Goal: Information Seeking & Learning: Learn about a topic

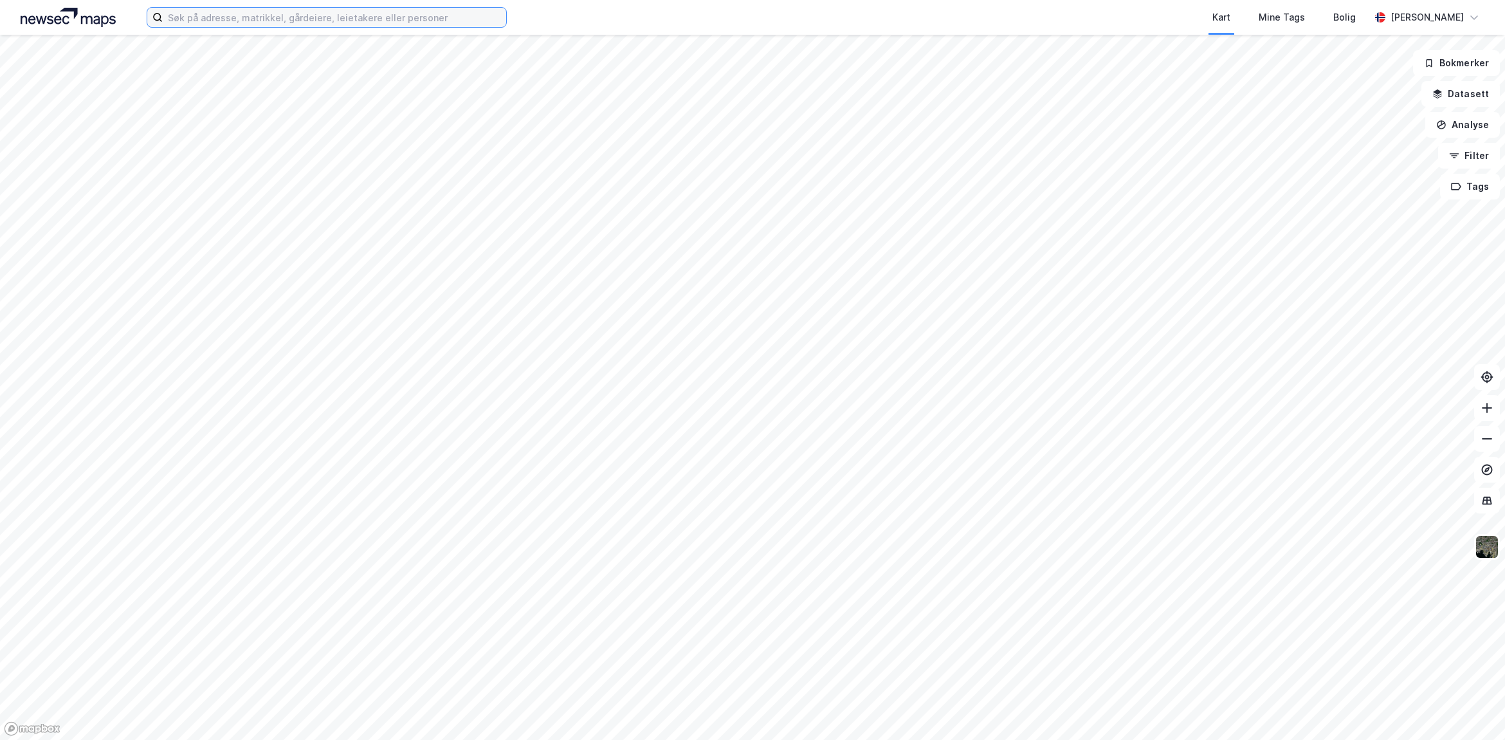
click at [463, 19] on input at bounding box center [335, 17] width 344 height 19
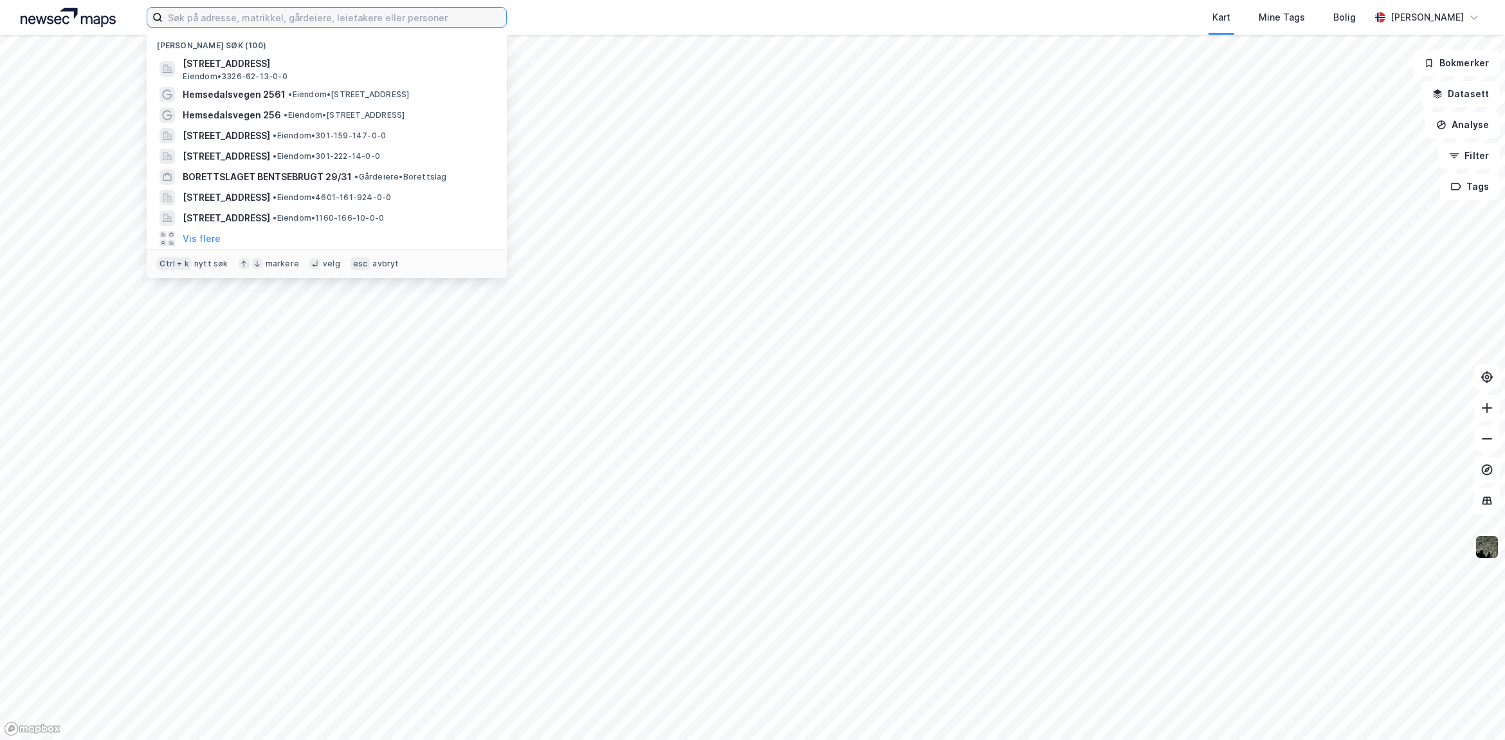
click at [210, 14] on input at bounding box center [335, 17] width 344 height 19
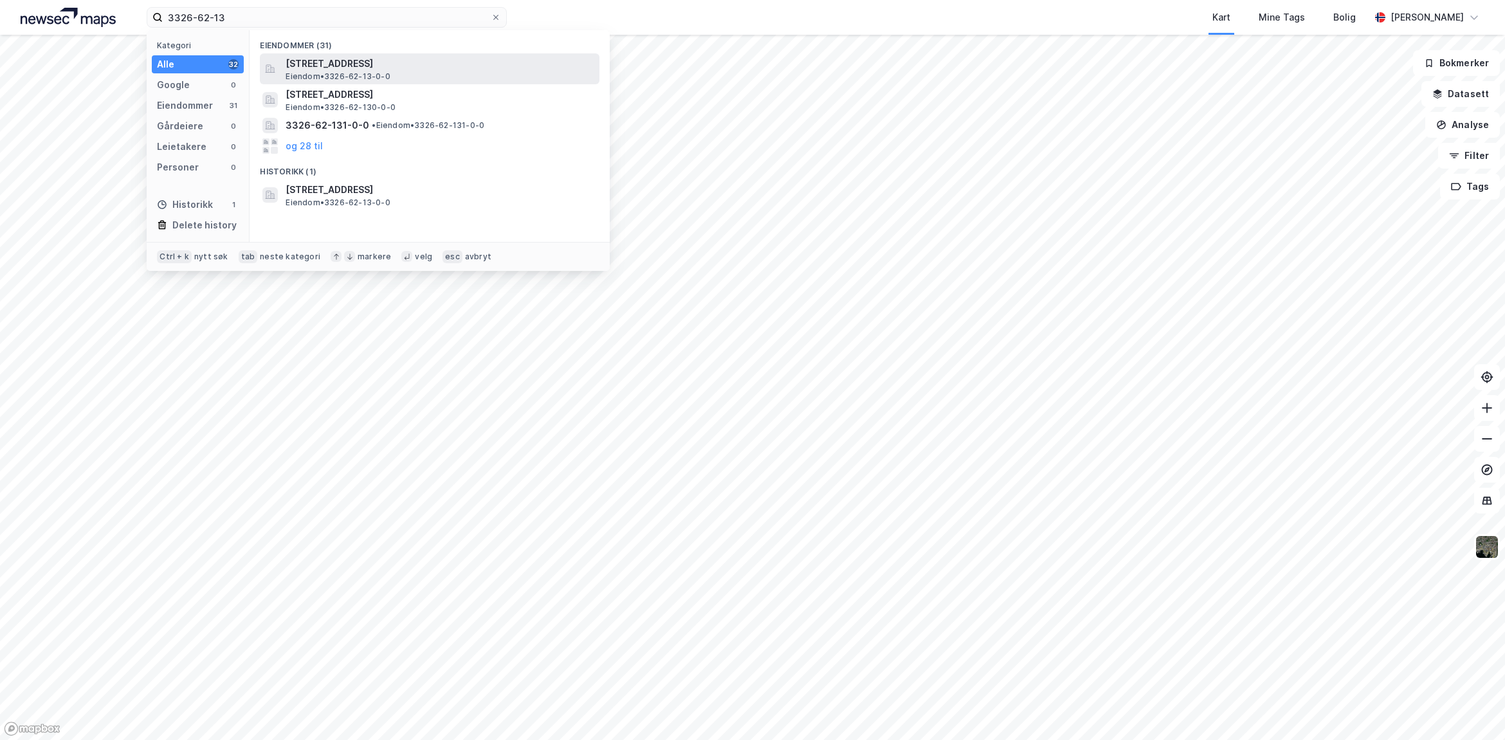
click at [392, 62] on span "[STREET_ADDRESS]" at bounding box center [440, 63] width 309 height 15
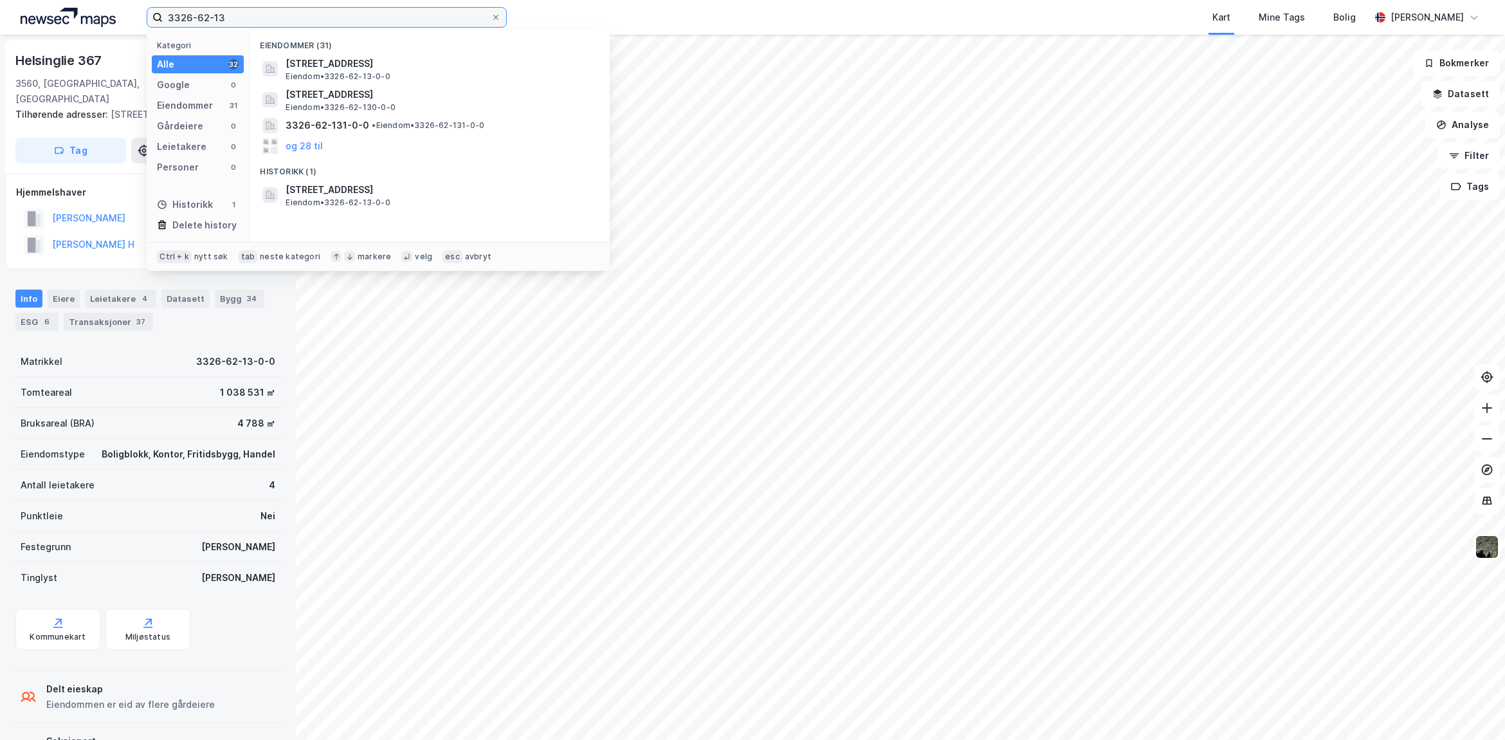
click at [279, 19] on input "3326-62-13" at bounding box center [327, 17] width 328 height 19
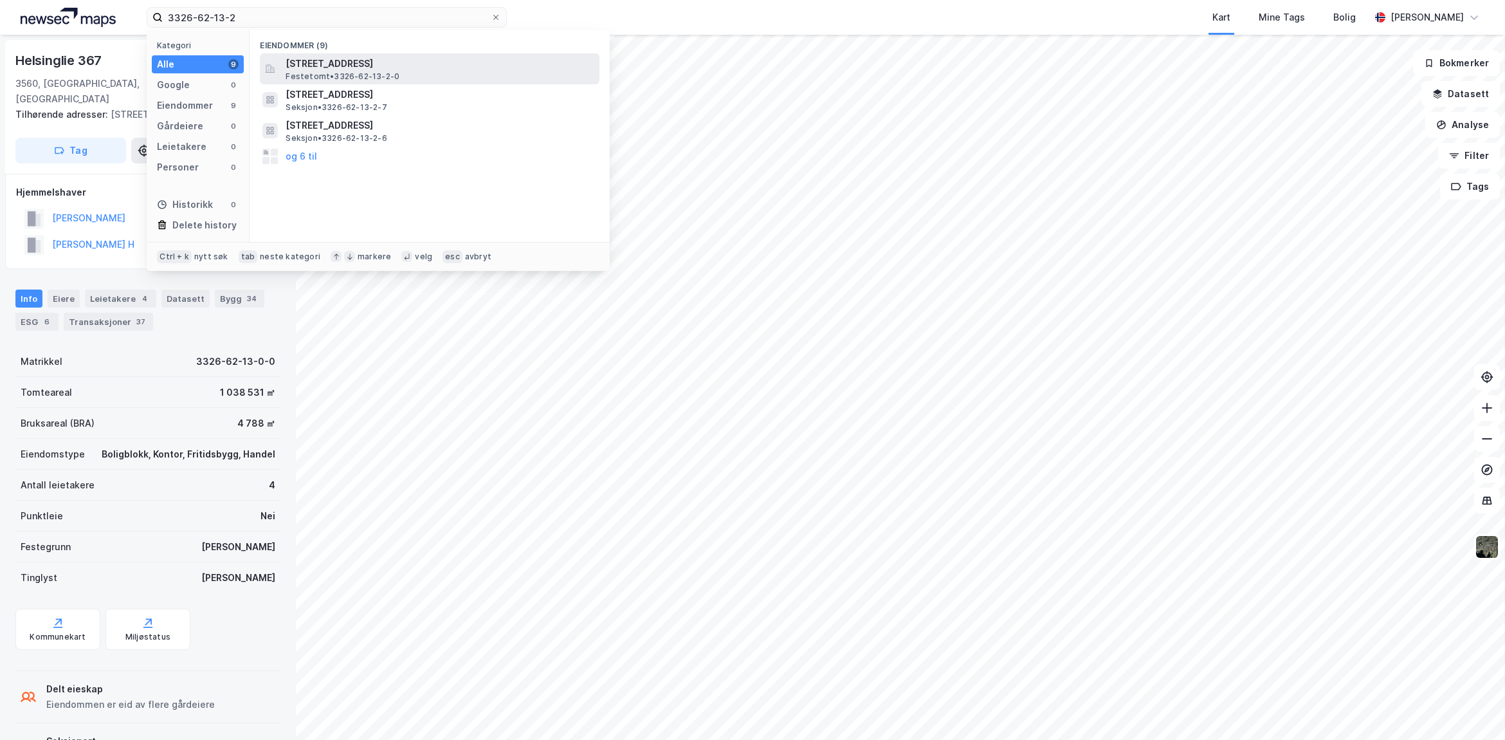
click at [338, 73] on span "Festetomt • 3326-62-13-2-0" at bounding box center [343, 76] width 114 height 10
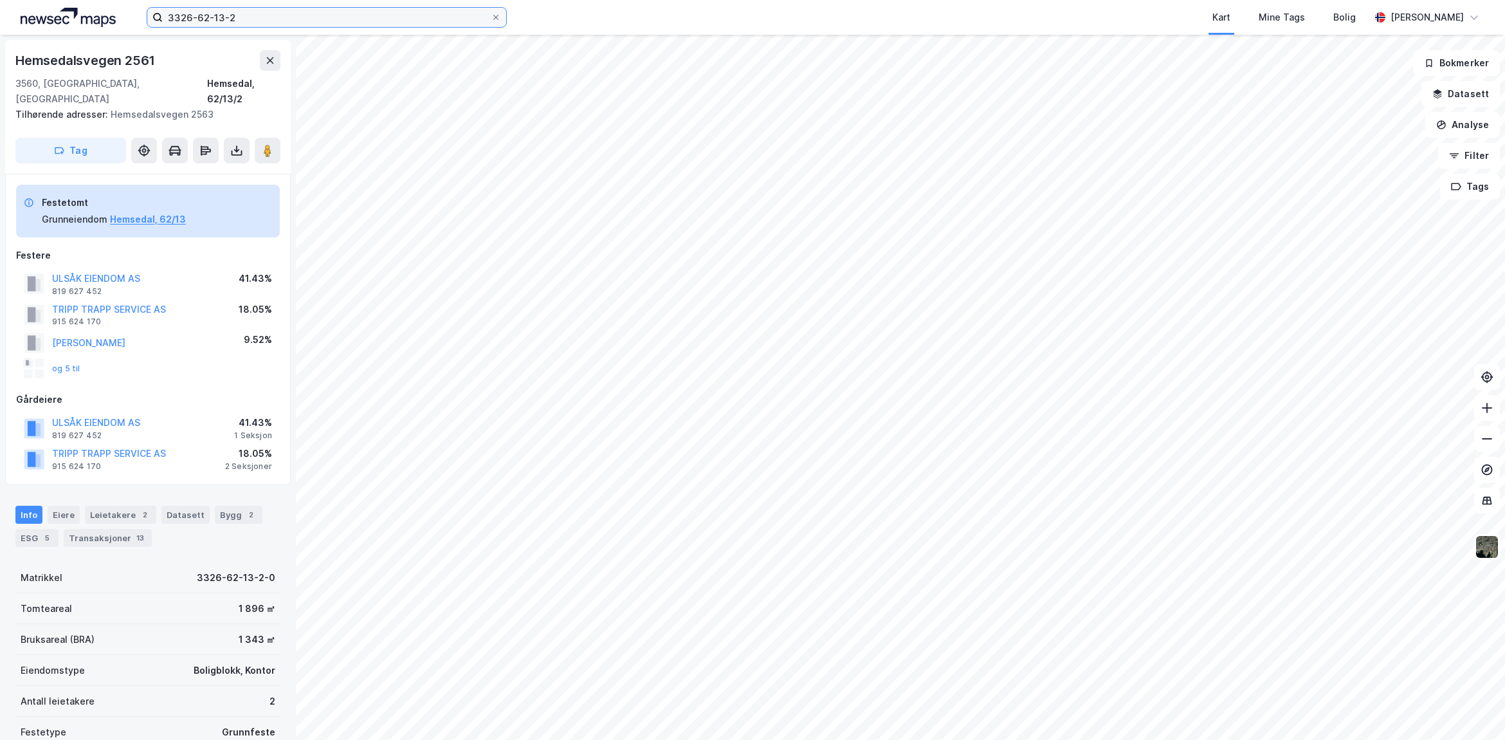
click at [313, 15] on input "3326-62-13-2" at bounding box center [327, 17] width 328 height 19
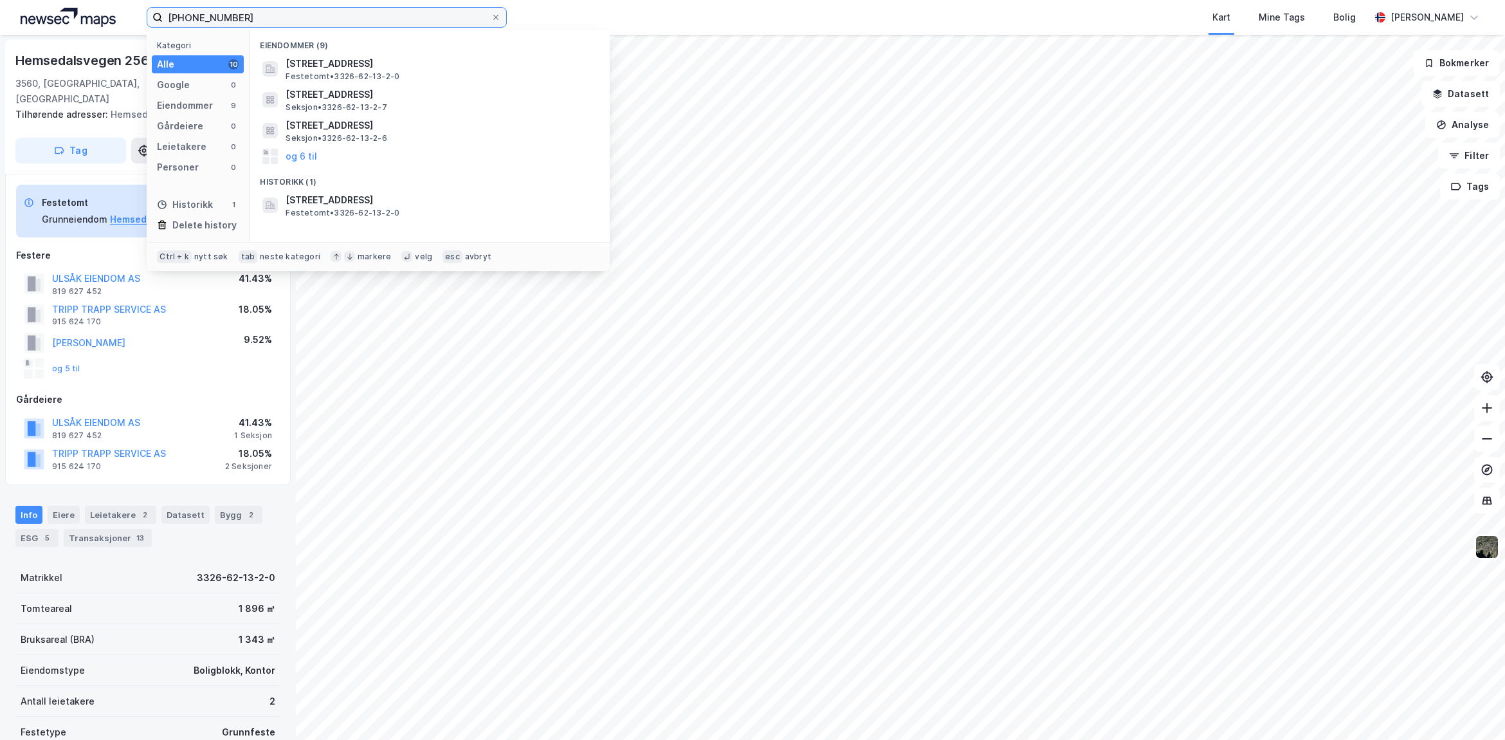
type input "[PHONE_NUMBER]"
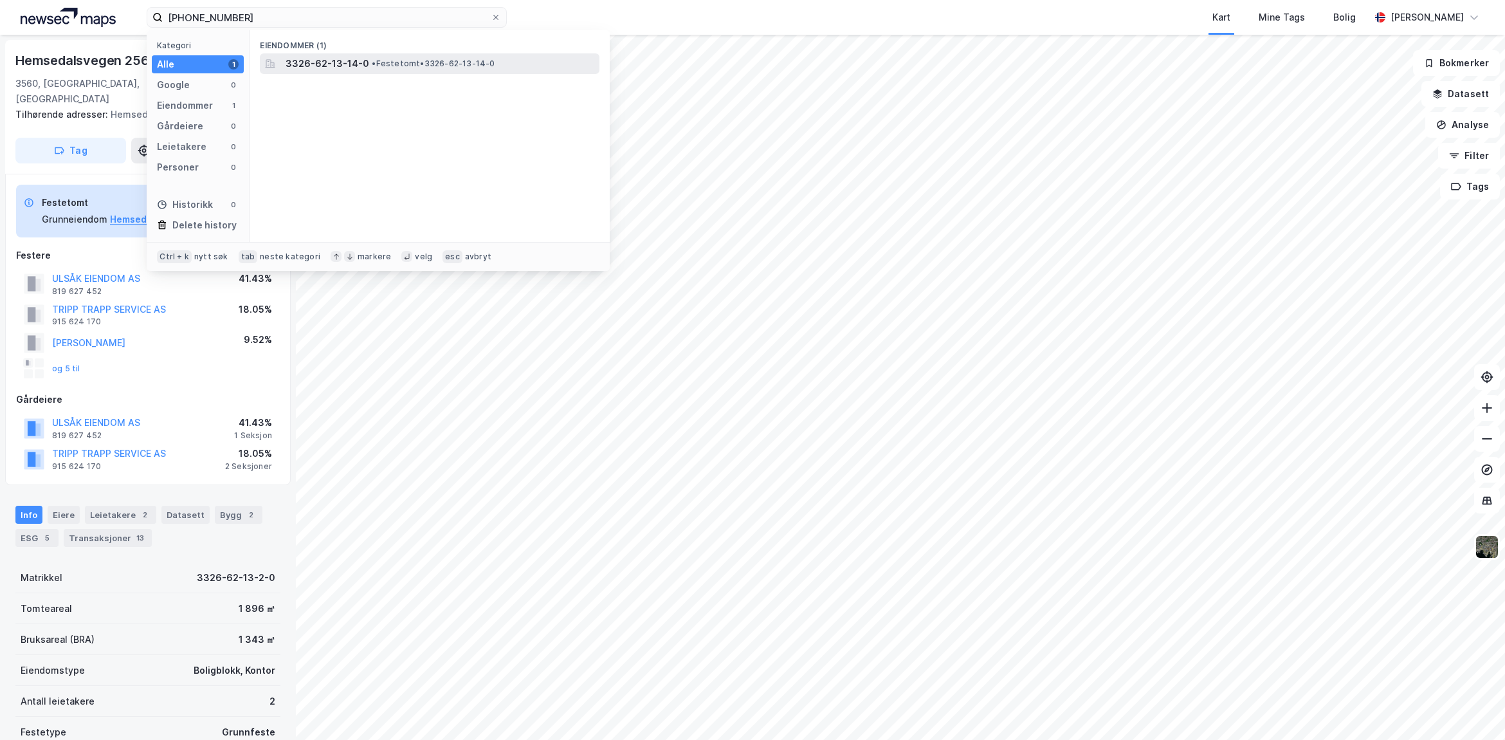
click at [316, 66] on span "3326-62-13-14-0" at bounding box center [328, 63] width 84 height 15
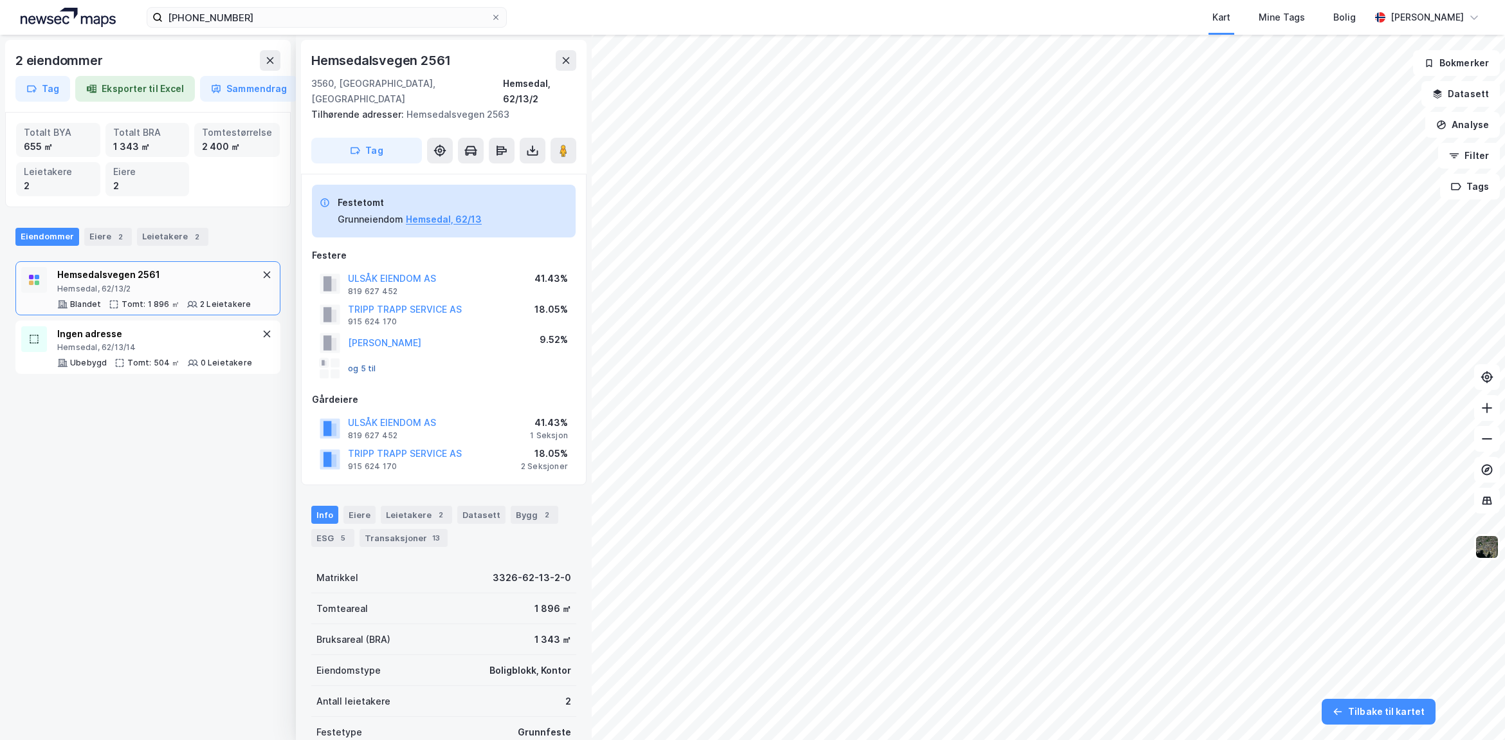
click at [0, 0] on button "og 5 til" at bounding box center [0, 0] width 0 height 0
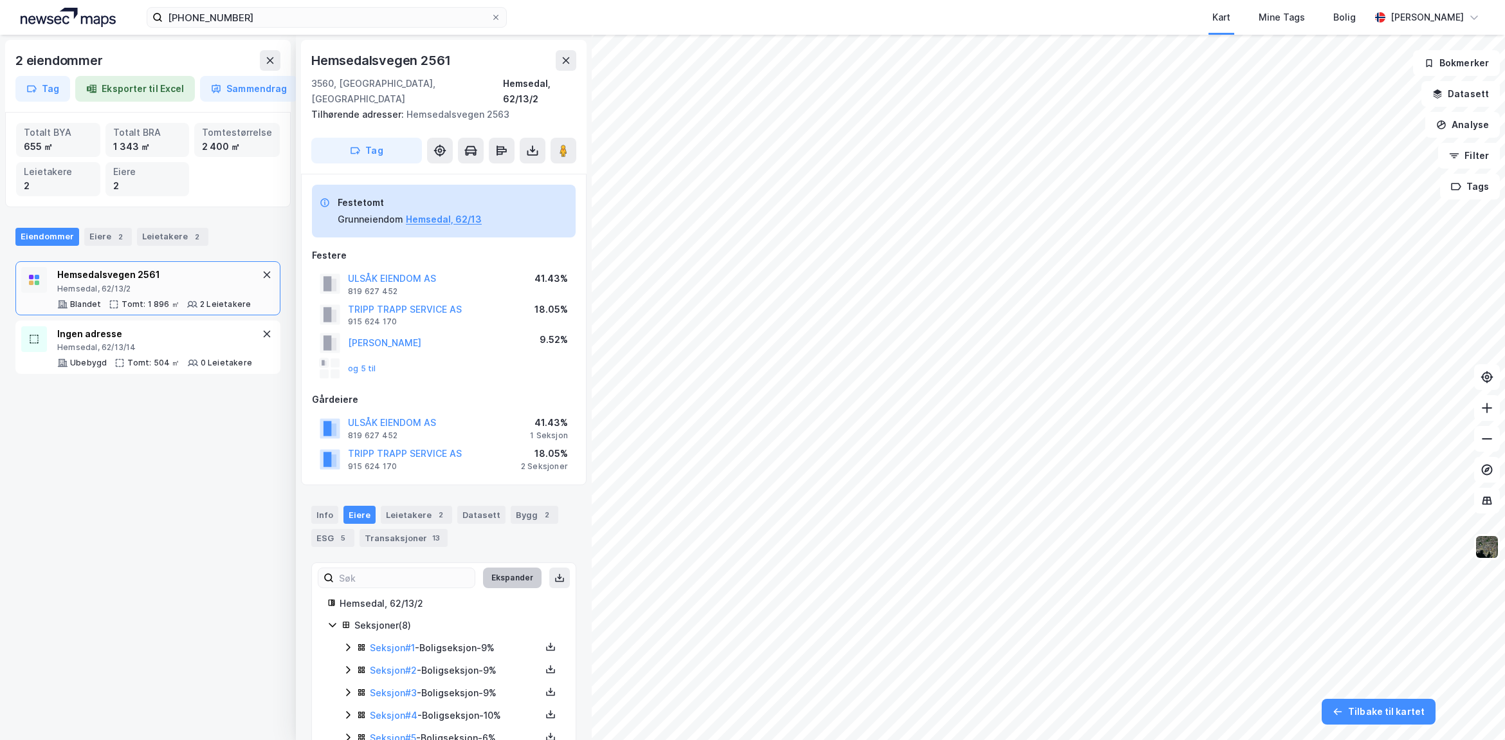
scroll to position [95, 0]
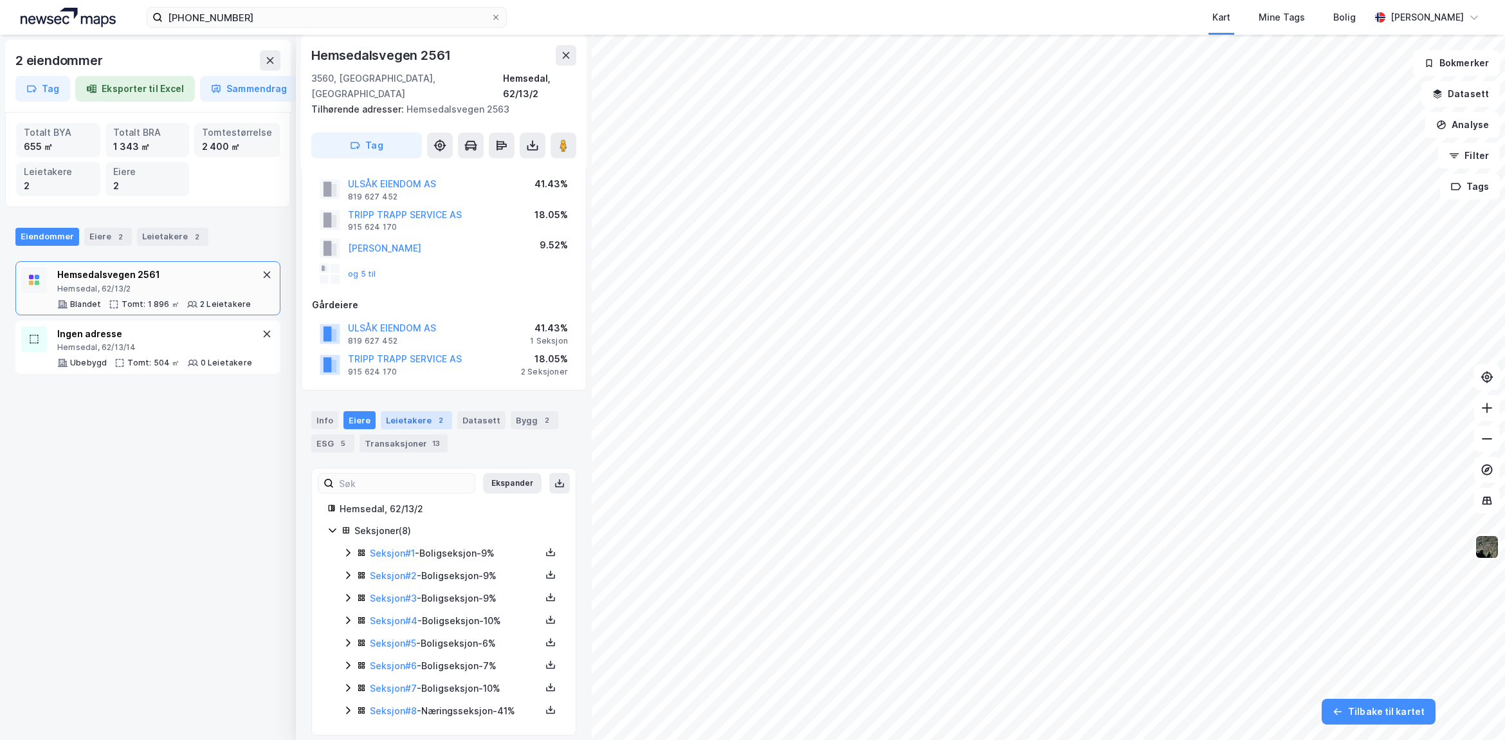
click at [412, 411] on div "Leietakere 2" at bounding box center [416, 420] width 71 height 18
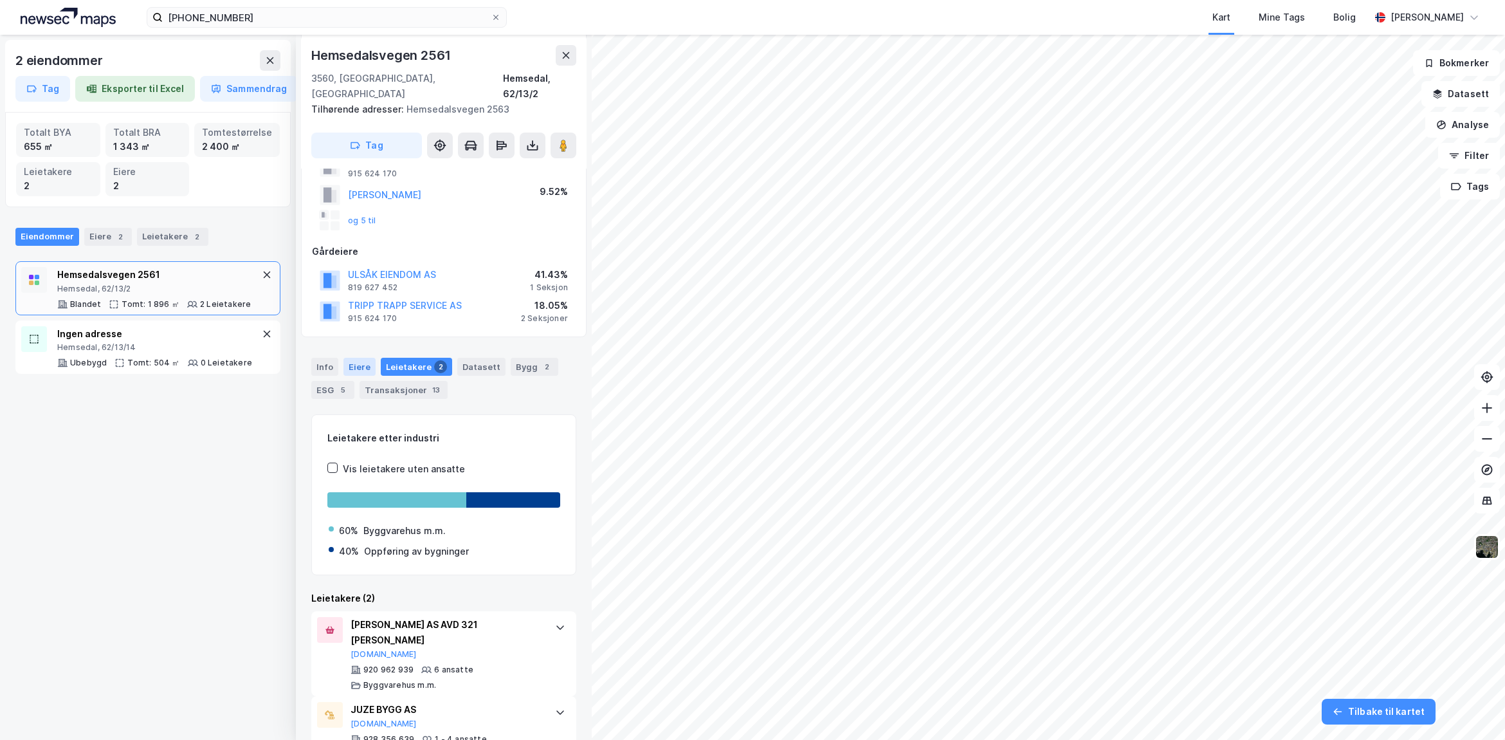
scroll to position [174, 0]
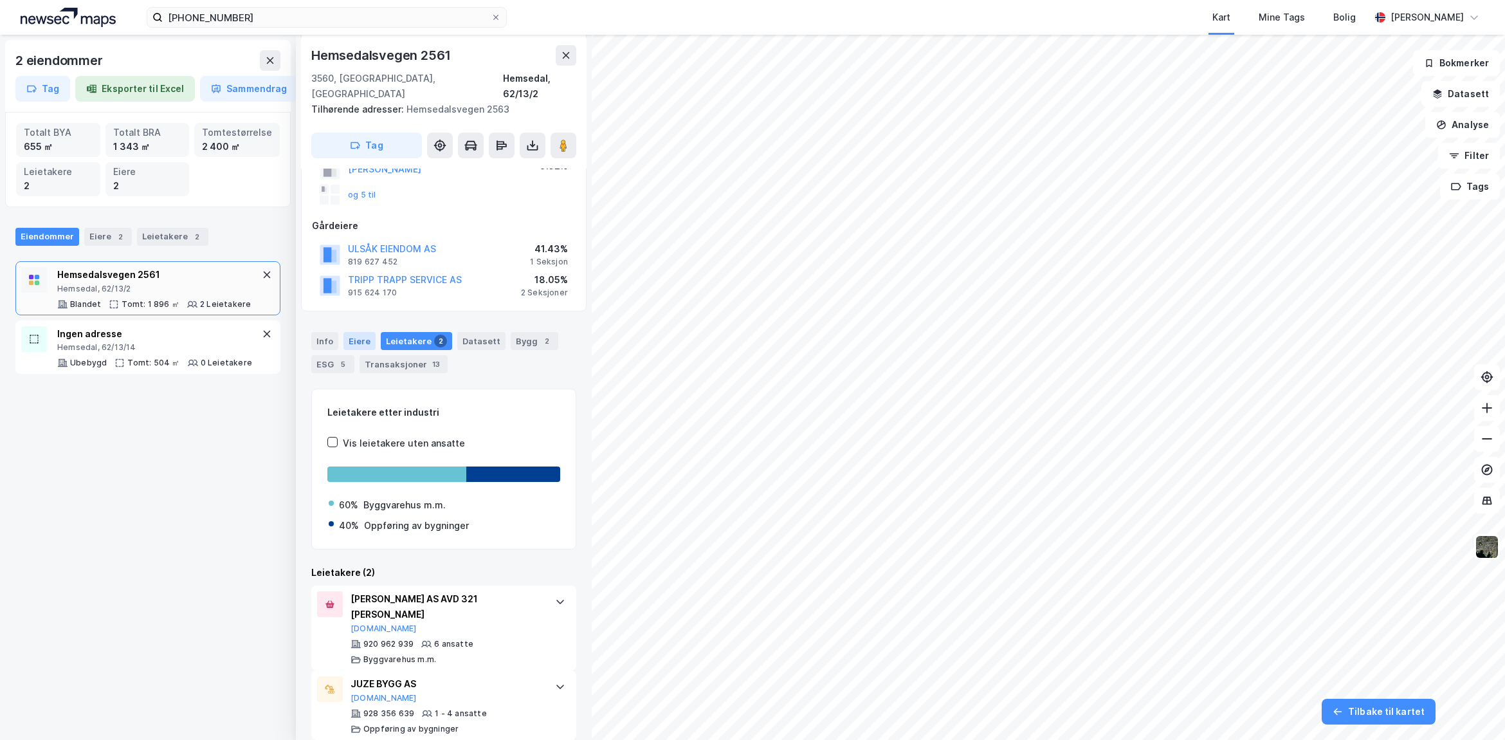
click at [354, 332] on div "Eiere" at bounding box center [360, 341] width 32 height 18
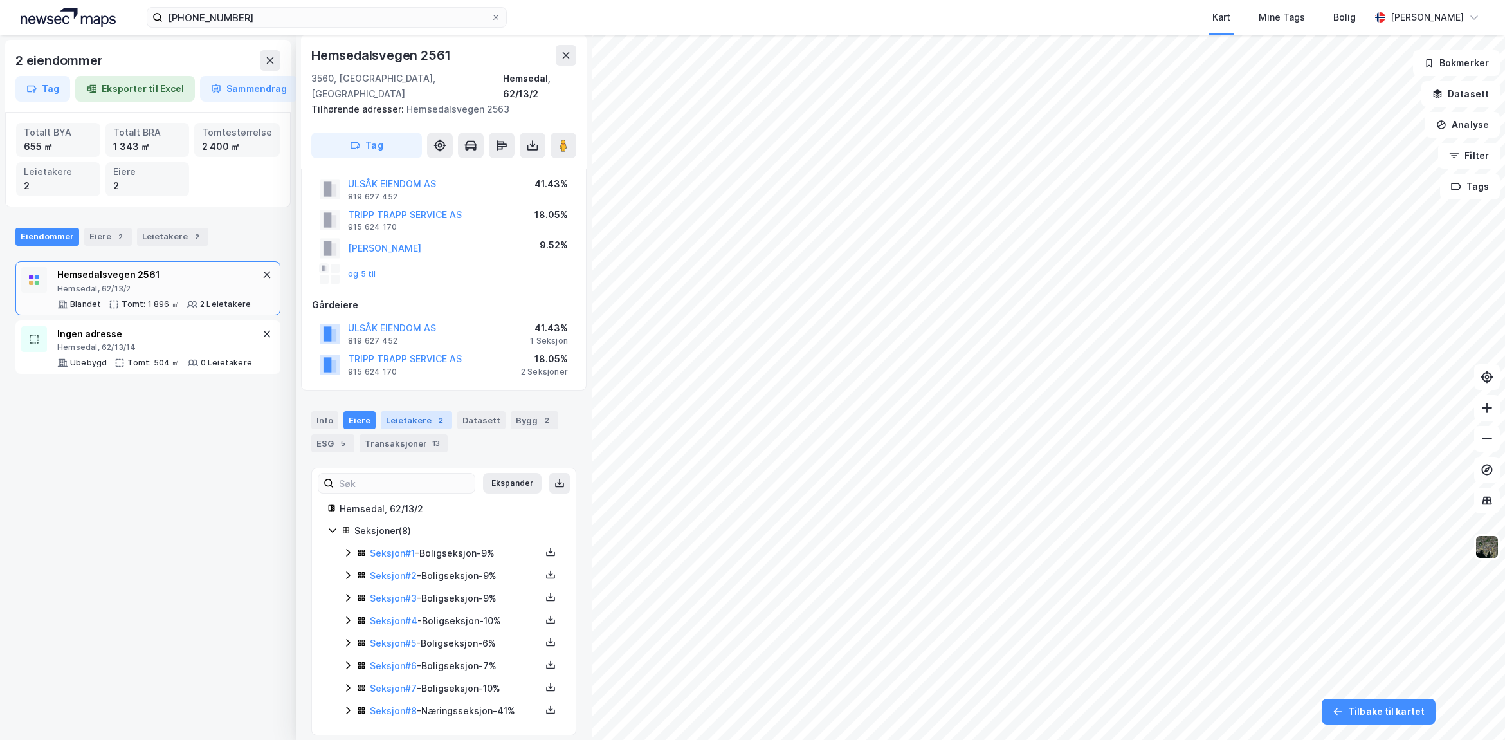
click at [406, 411] on div "Leietakere 2" at bounding box center [416, 420] width 71 height 18
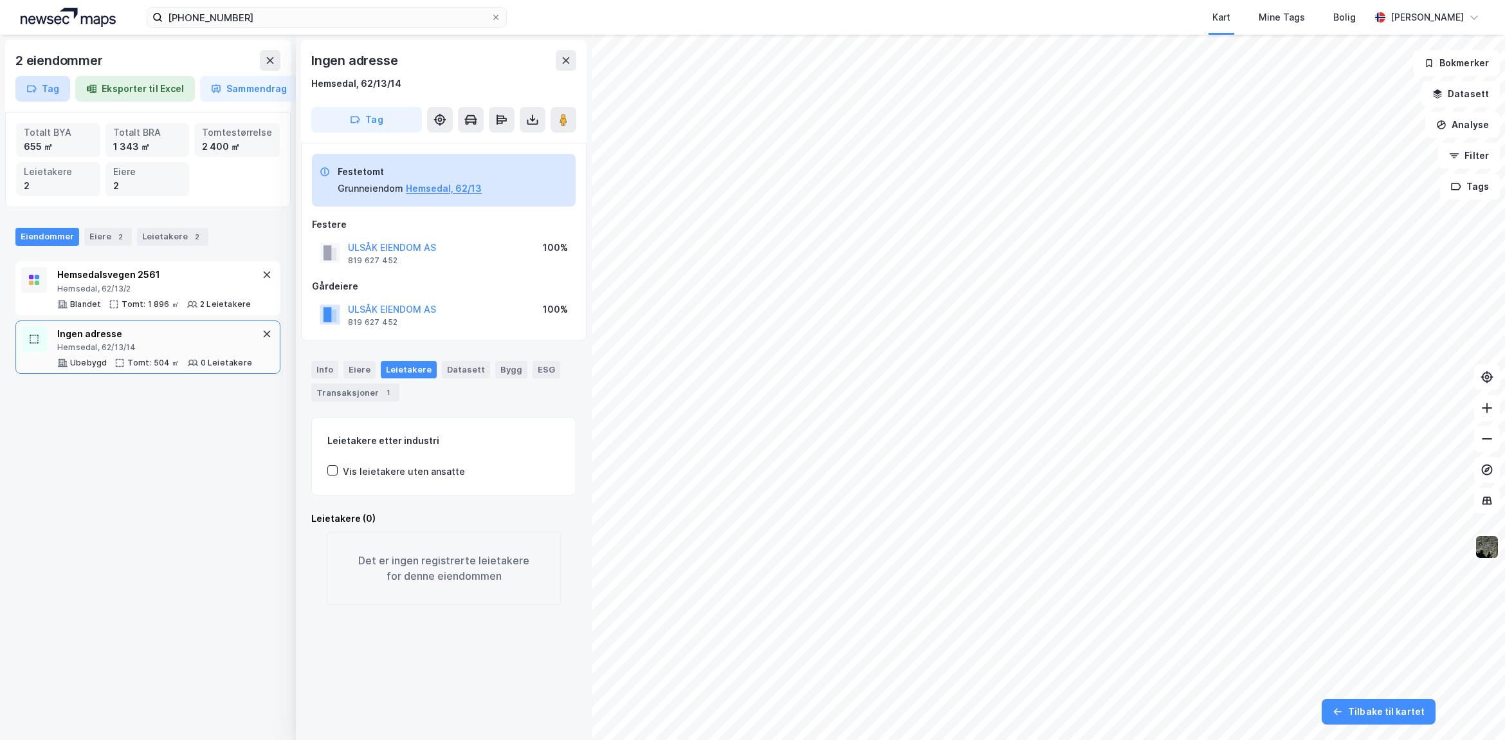
click at [34, 84] on icon "button" at bounding box center [31, 89] width 10 height 10
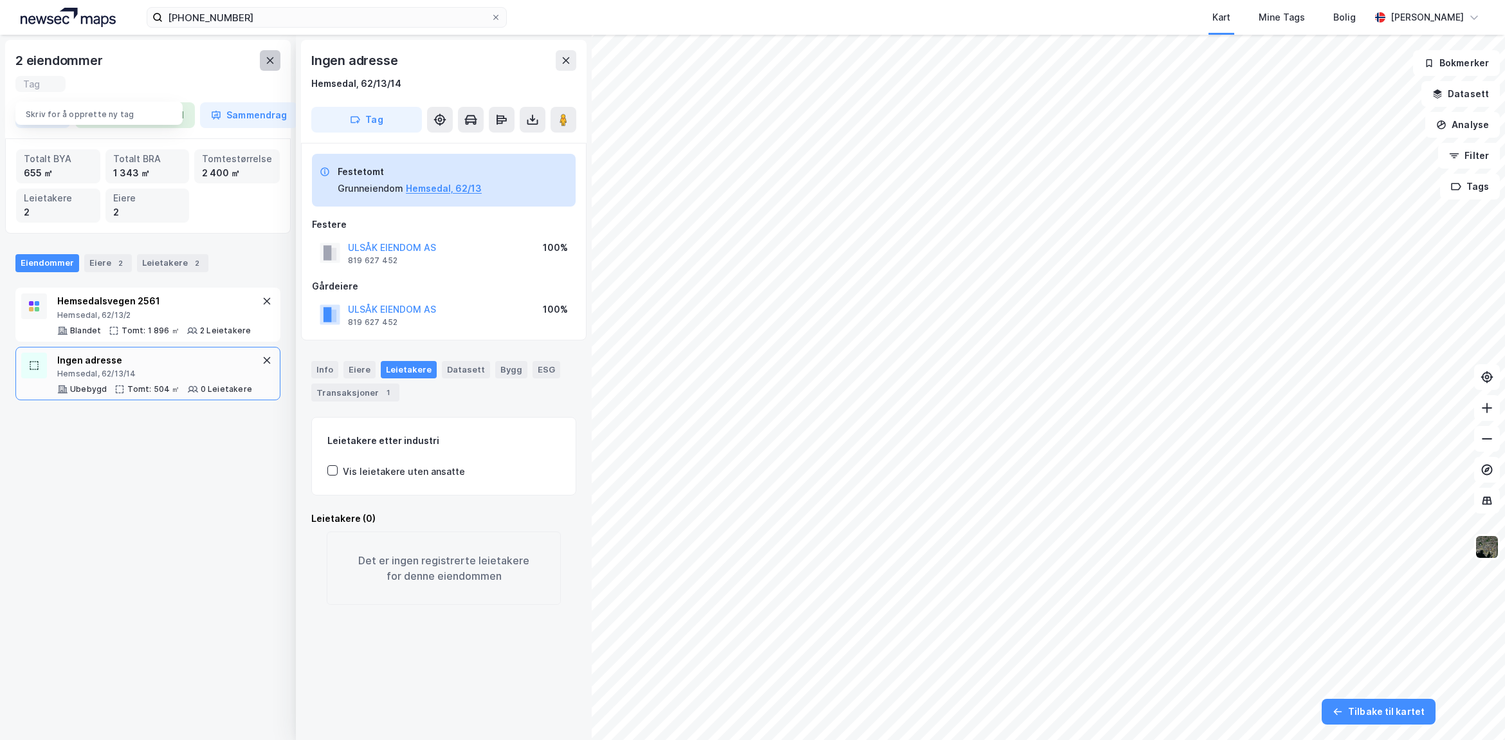
click at [271, 58] on icon at bounding box center [270, 60] width 10 height 10
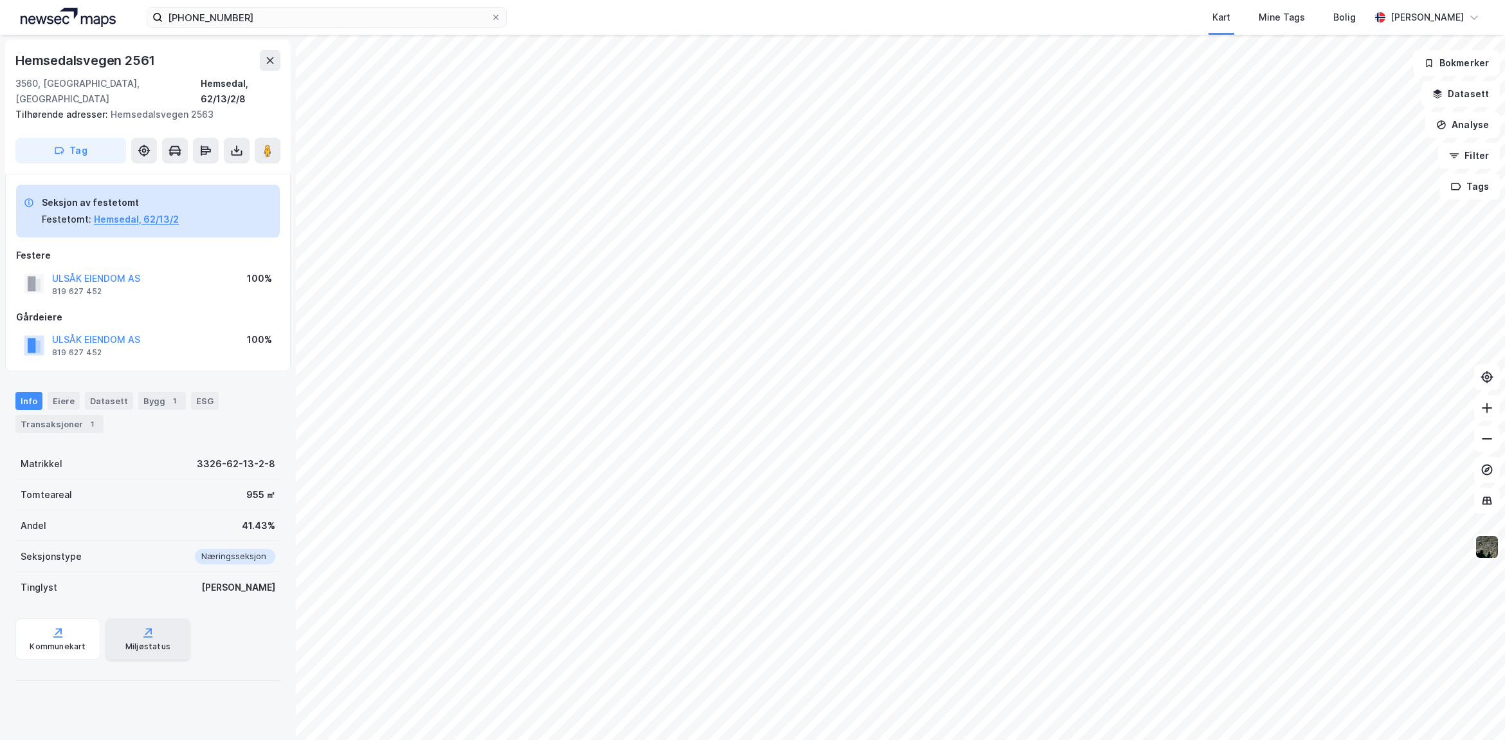
click at [164, 629] on div "Miljøstatus" at bounding box center [148, 638] width 85 height 41
drag, startPoint x: 165, startPoint y: 62, endPoint x: -55, endPoint y: 88, distance: 221.6
click at [0, 88] on html "[PHONE_NUMBER] Kart Mine Tags Bolig [PERSON_NAME] Hemsedalsvegen 2561 3560, [GE…" at bounding box center [752, 370] width 1505 height 740
copy div "Hemsedalsvegen 2561"
